Goal: Task Accomplishment & Management: Use online tool/utility

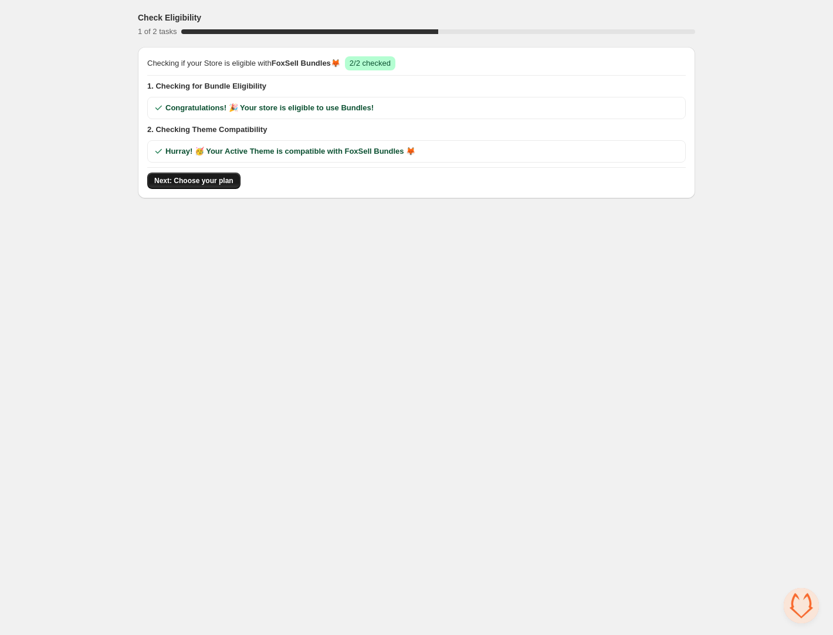
click at [205, 180] on span "Next: Choose your plan" at bounding box center [193, 180] width 79 height 9
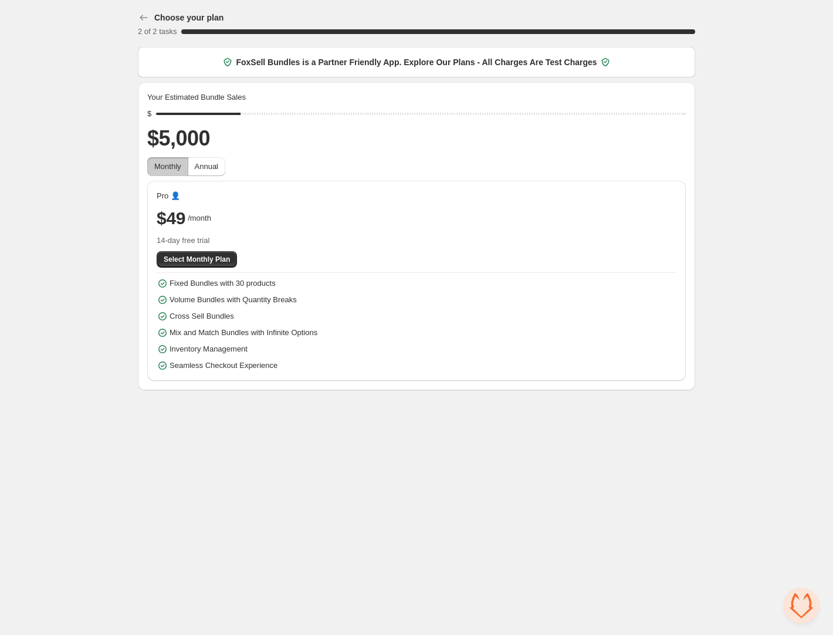
click at [164, 167] on span "Monthly" at bounding box center [167, 166] width 27 height 9
click at [208, 167] on span "Annual" at bounding box center [206, 166] width 23 height 9
click at [177, 167] on span "Monthly" at bounding box center [167, 166] width 27 height 9
drag, startPoint x: 248, startPoint y: 111, endPoint x: 134, endPoint y: 113, distance: 113.8
type input "****"
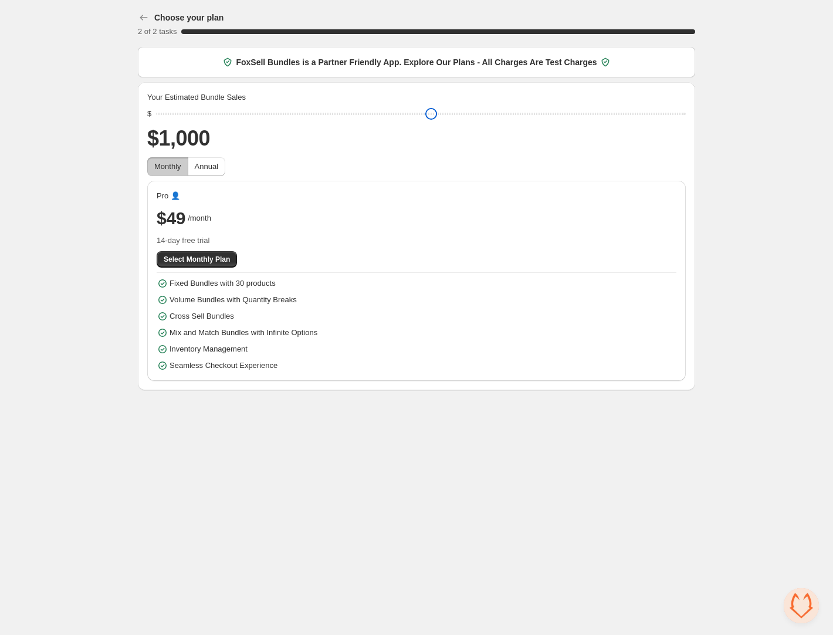
click at [156, 113] on input "range" at bounding box center [421, 114] width 530 height 16
click at [208, 258] on span "Select Monthly Plan" at bounding box center [197, 259] width 66 height 9
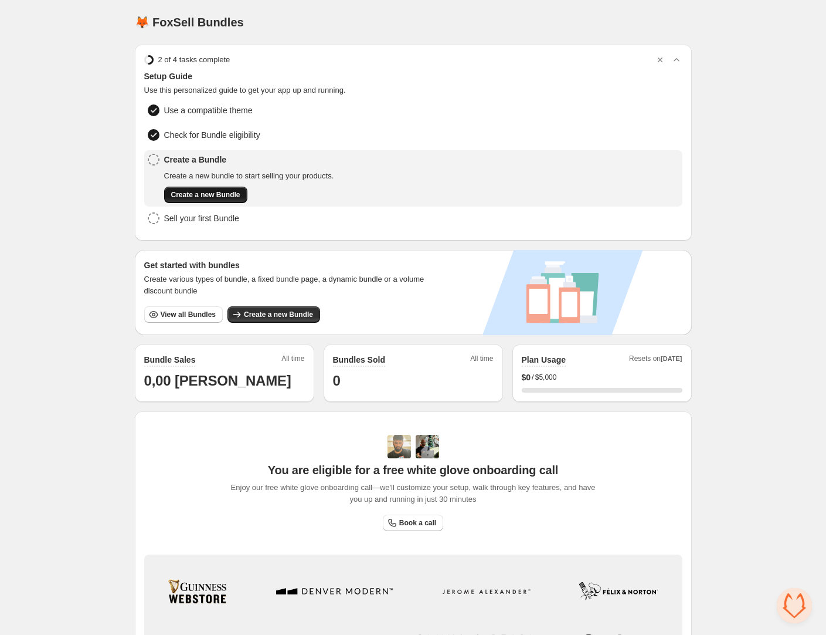
click at [217, 192] on span "Create a new Bundle" at bounding box center [205, 194] width 69 height 9
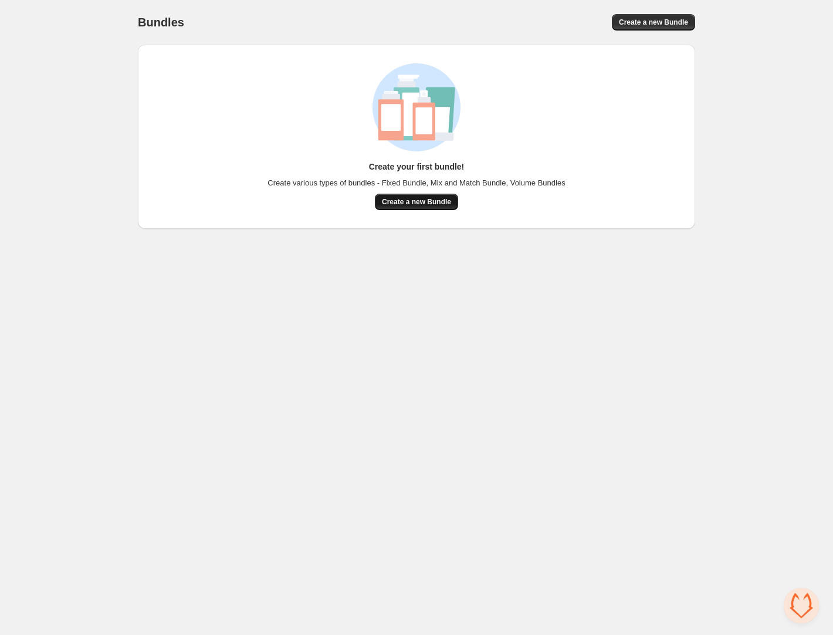
click at [416, 203] on span "Create a new Bundle" at bounding box center [416, 201] width 69 height 9
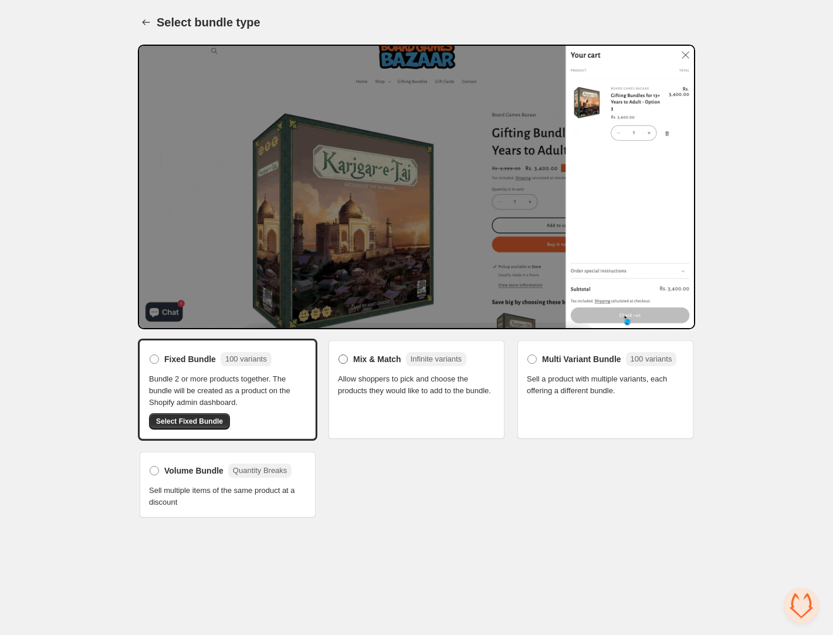
click at [344, 360] on span at bounding box center [342, 358] width 9 height 9
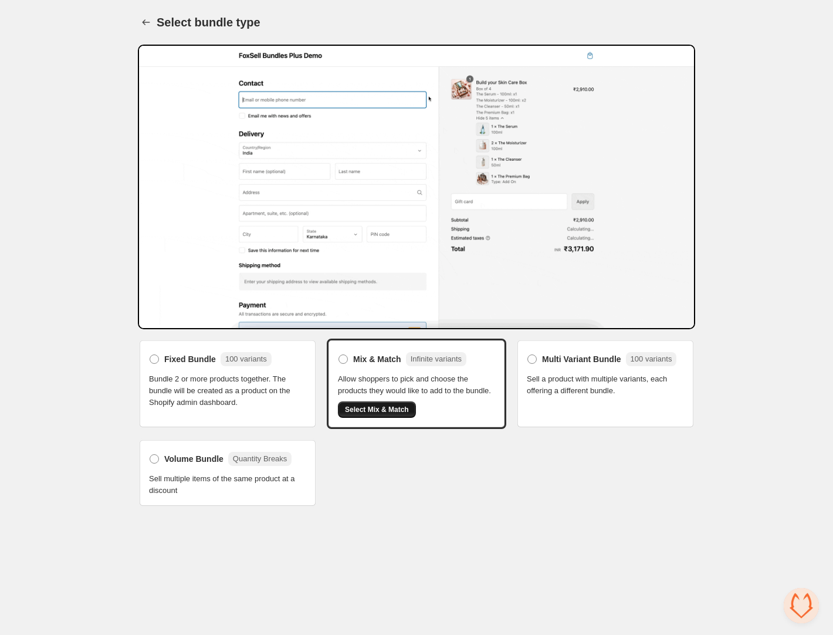
click at [379, 414] on span "Select Mix & Match" at bounding box center [377, 409] width 64 height 9
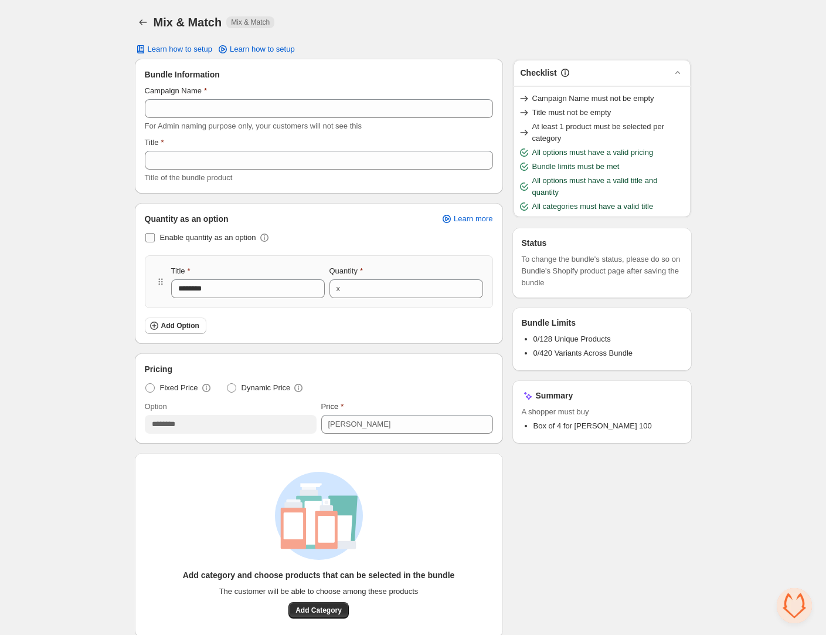
click at [151, 238] on span at bounding box center [149, 237] width 9 height 9
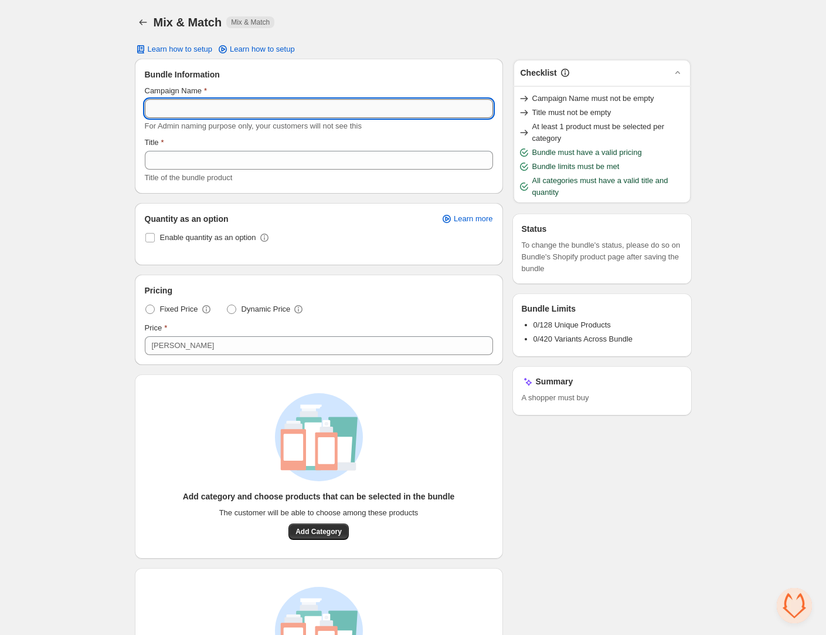
click at [191, 108] on input "Campaign Name" at bounding box center [319, 108] width 348 height 19
type input "****"
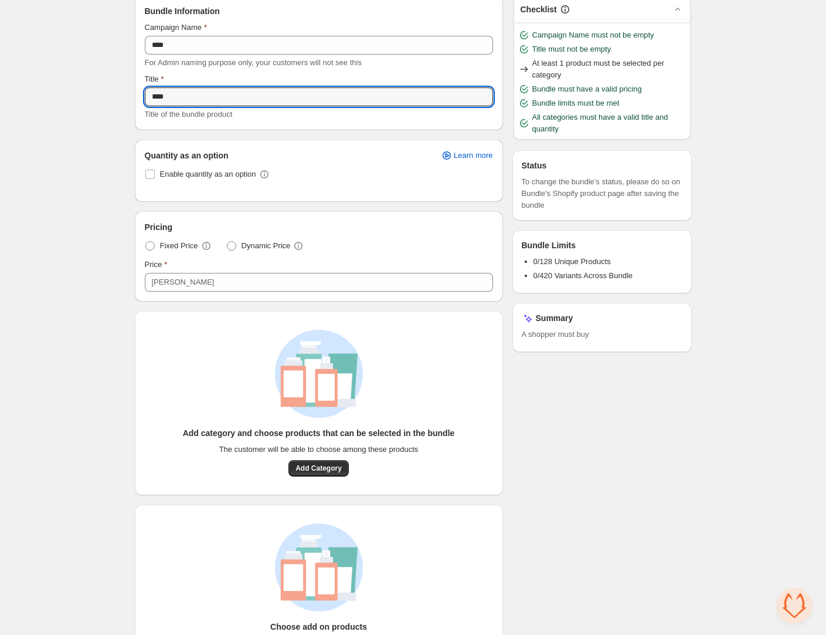
scroll to position [127, 0]
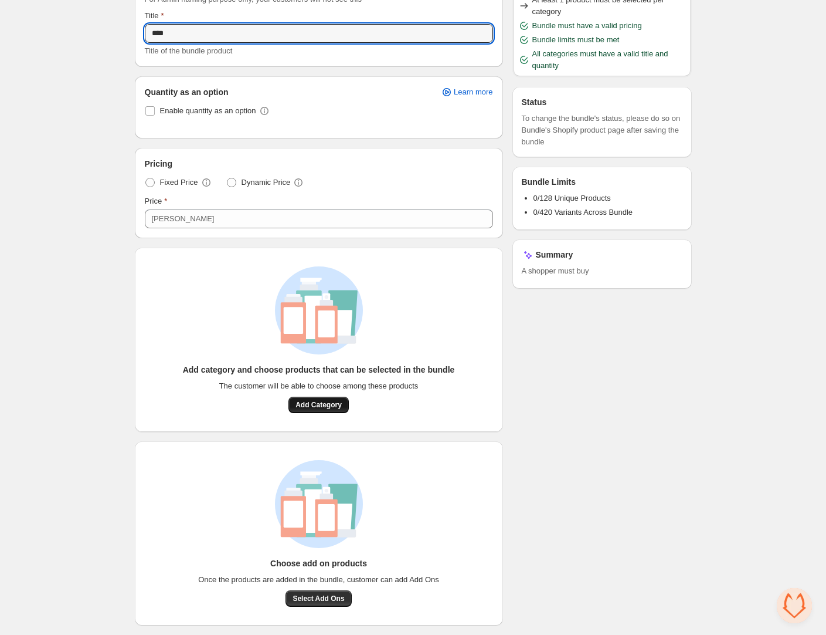
type input "****"
click at [321, 403] on span "Add Category" at bounding box center [319, 404] width 46 height 9
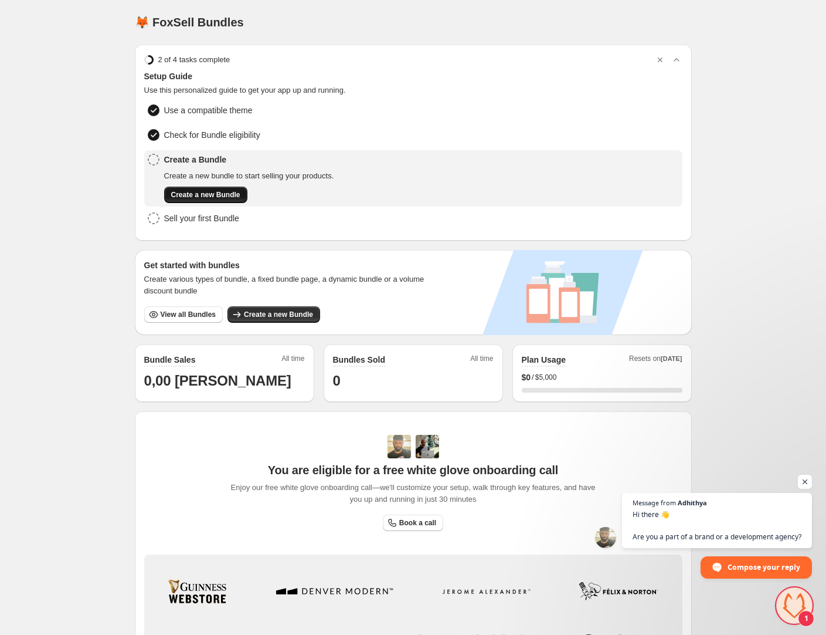
click at [199, 194] on span "Create a new Bundle" at bounding box center [205, 194] width 69 height 9
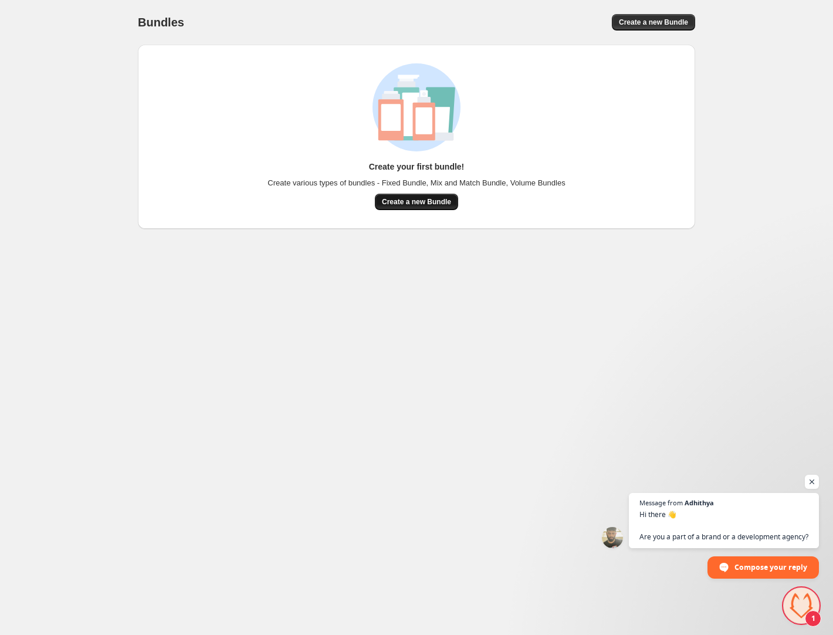
click at [410, 201] on span "Create a new Bundle" at bounding box center [416, 201] width 69 height 9
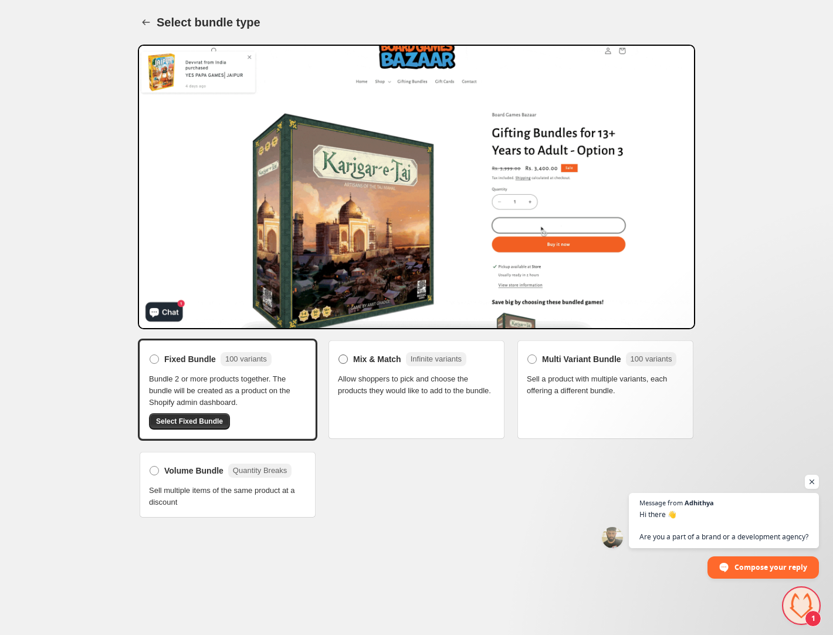
click at [339, 357] on span at bounding box center [342, 358] width 9 height 9
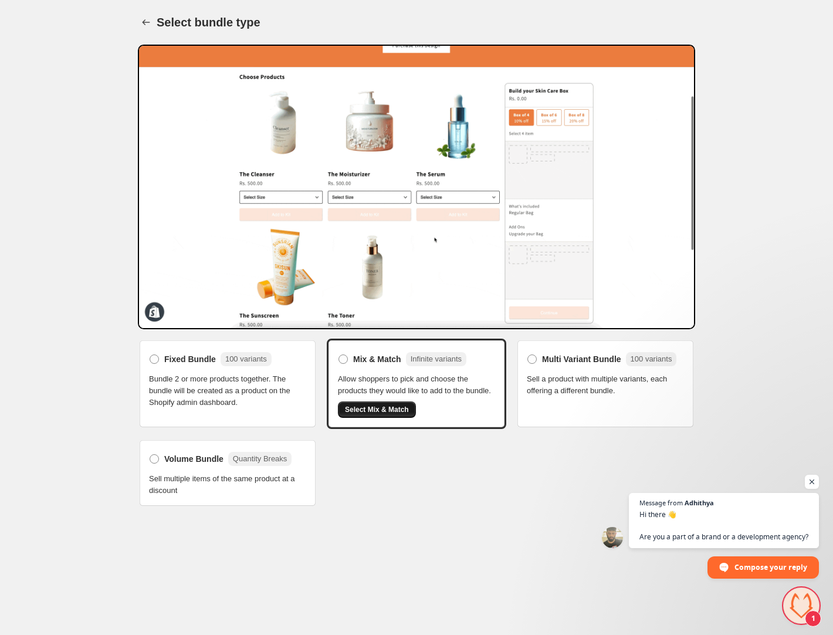
click at [388, 414] on span "Select Mix & Match" at bounding box center [377, 409] width 64 height 9
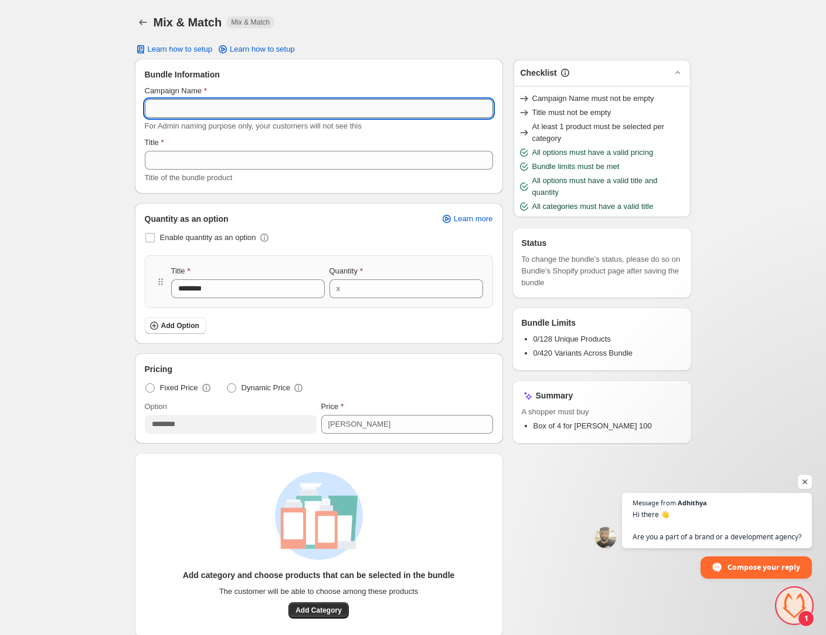
click at [195, 112] on input "Campaign Name" at bounding box center [319, 108] width 348 height 19
type input "****"
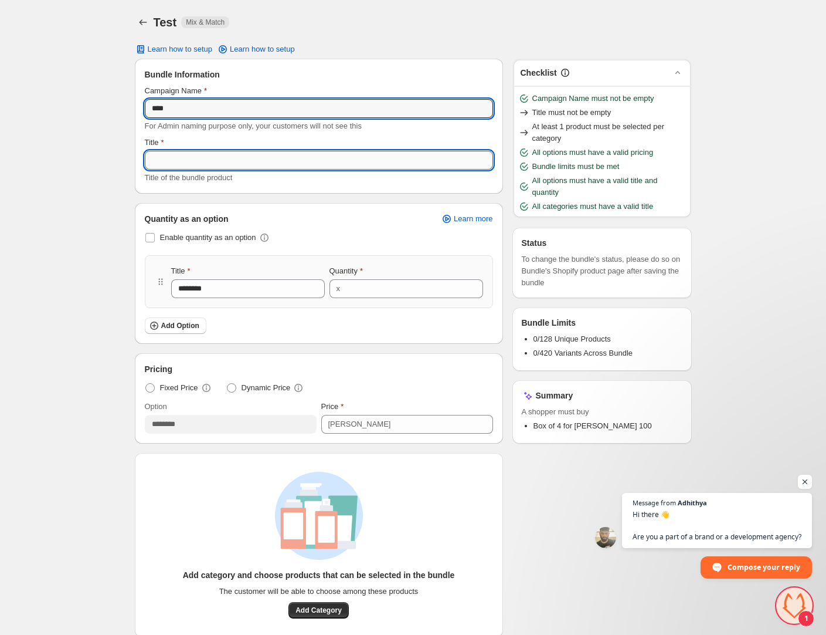
click at [186, 165] on input "Title" at bounding box center [319, 160] width 348 height 19
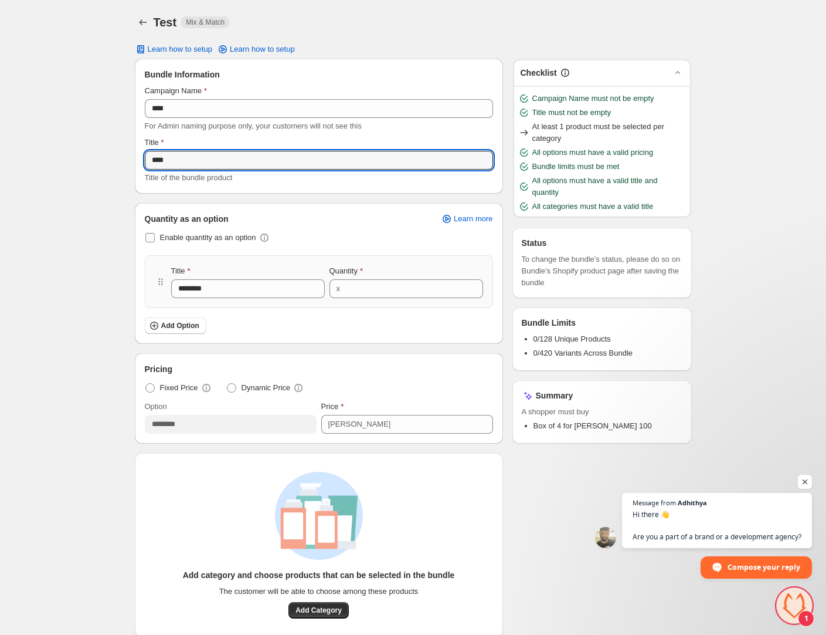
type input "****"
click at [152, 239] on span at bounding box center [149, 237] width 9 height 9
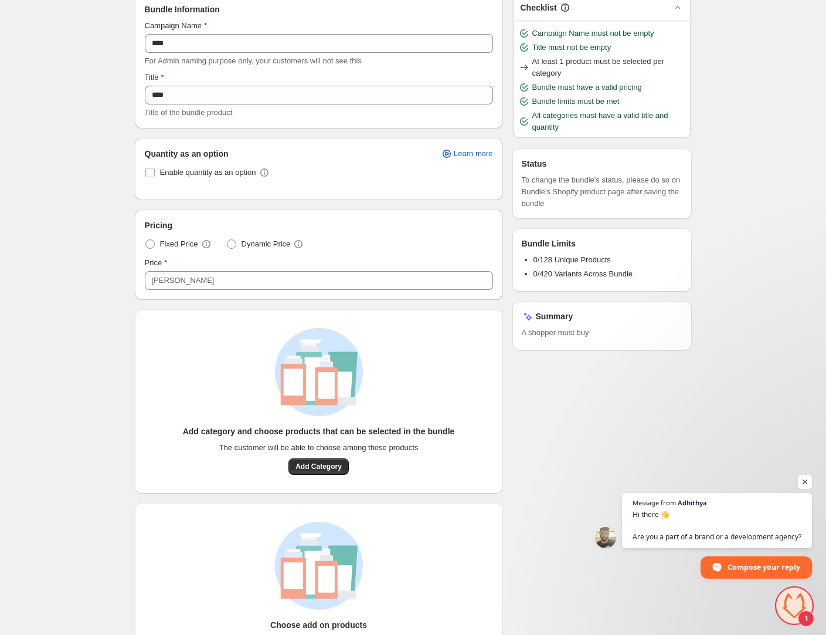
scroll to position [68, 0]
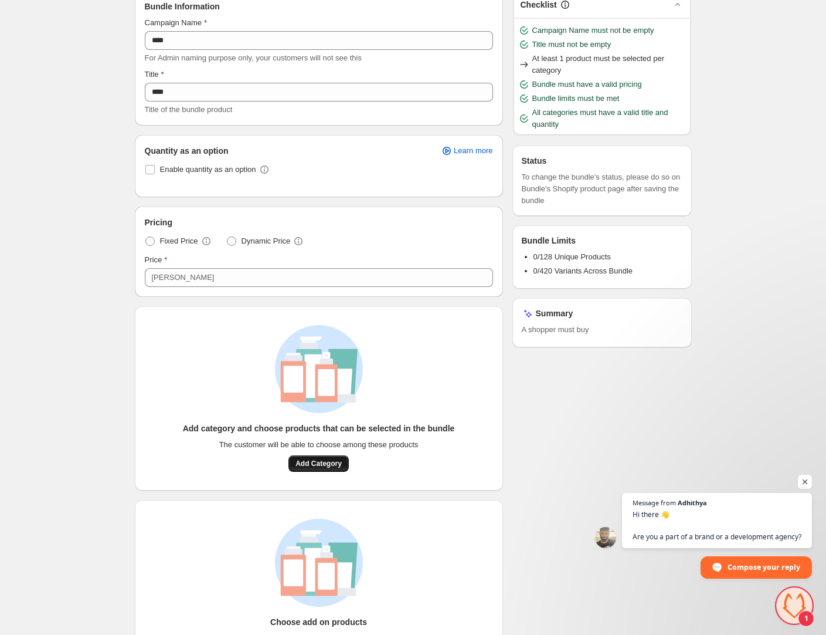
click at [332, 466] on span "Add Category" at bounding box center [319, 463] width 46 height 9
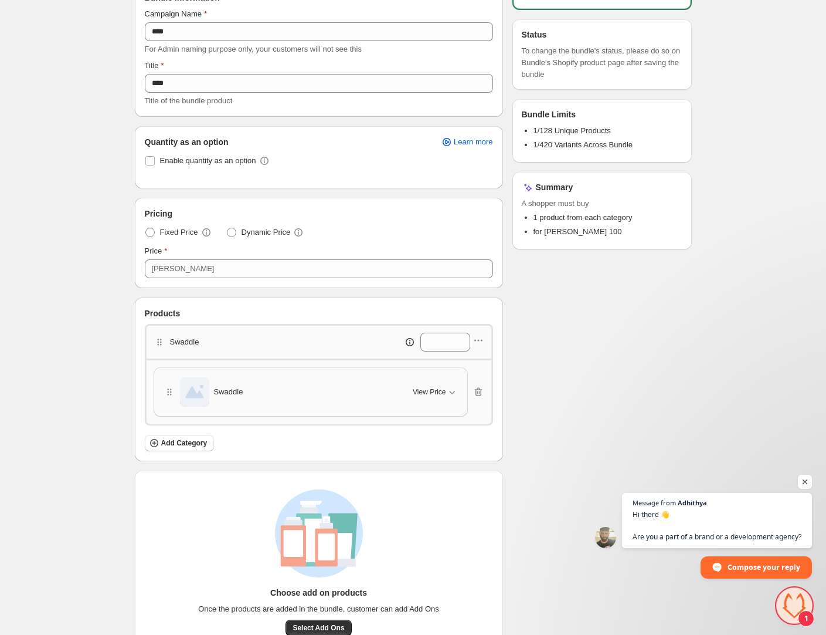
scroll to position [0, 0]
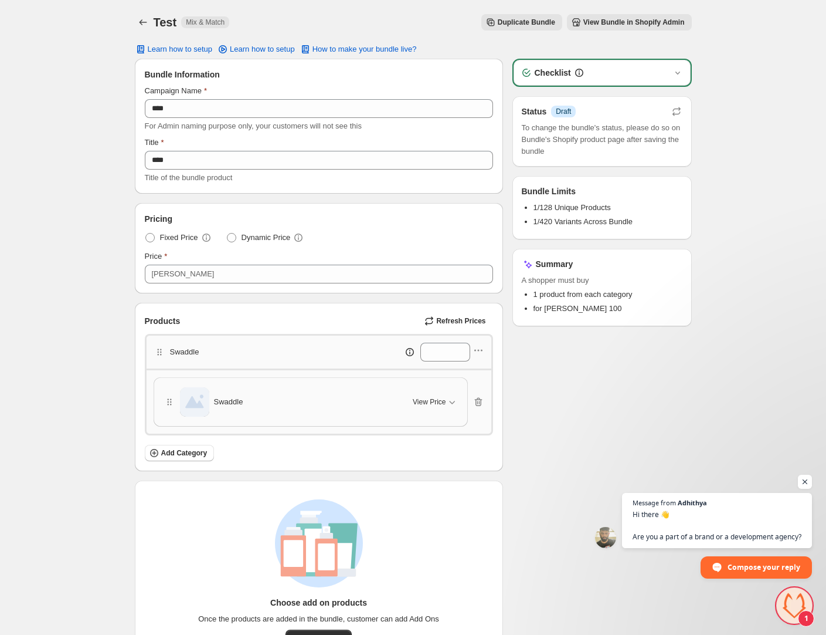
click at [607, 20] on span "View Bundle in Shopify Admin" at bounding box center [634, 22] width 101 height 9
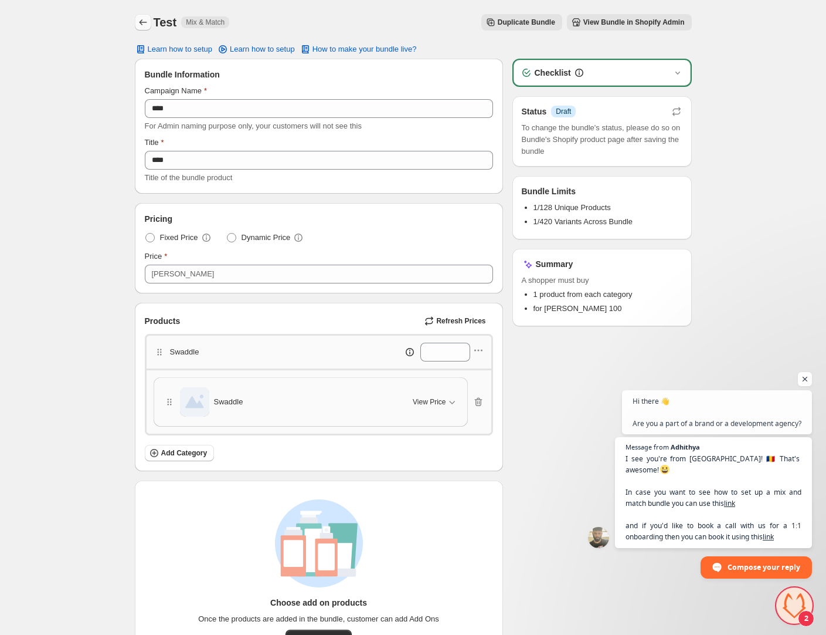
click at [143, 19] on icon "Back" at bounding box center [143, 22] width 12 height 12
